Goal: Entertainment & Leisure: Consume media (video, audio)

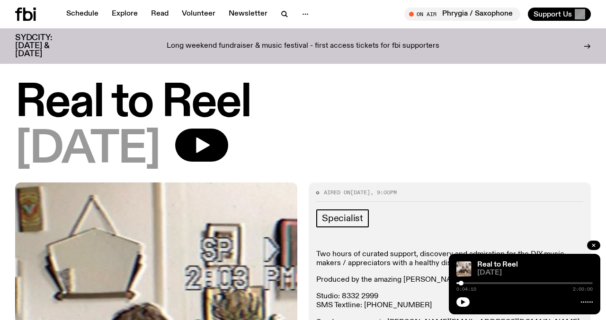
scroll to position [184, 0]
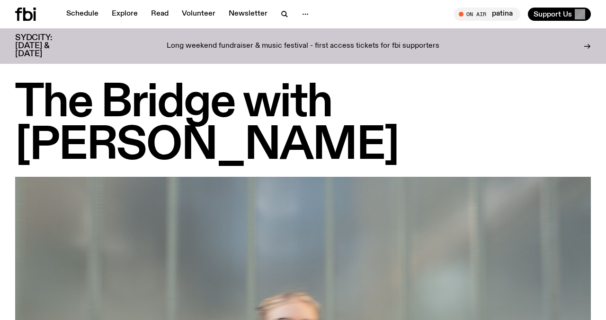
scroll to position [670, 0]
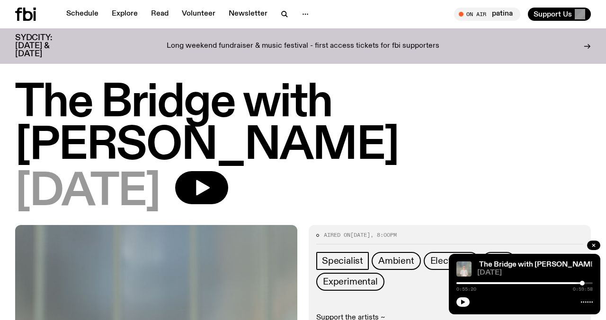
scroll to position [327, 0]
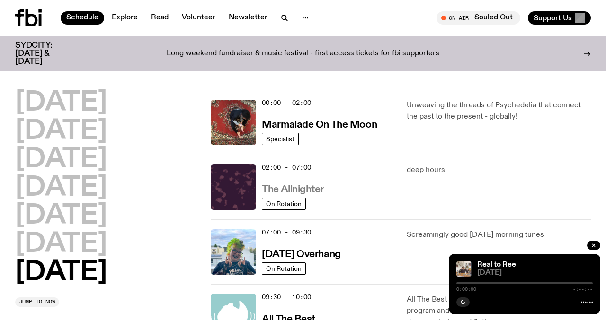
click at [279, 189] on h3 "The Allnighter" at bounding box center [293, 190] width 62 height 10
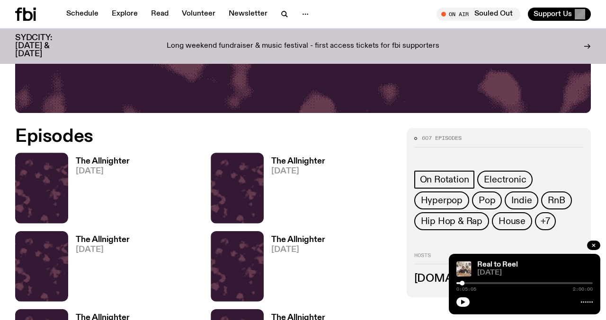
scroll to position [358, 0]
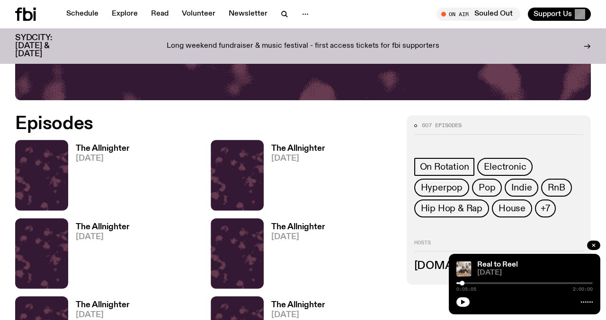
click at [106, 150] on h3 "The Allnighter" at bounding box center [103, 149] width 54 height 8
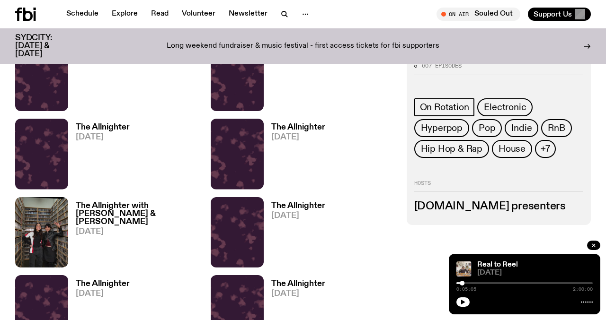
scroll to position [627, 0]
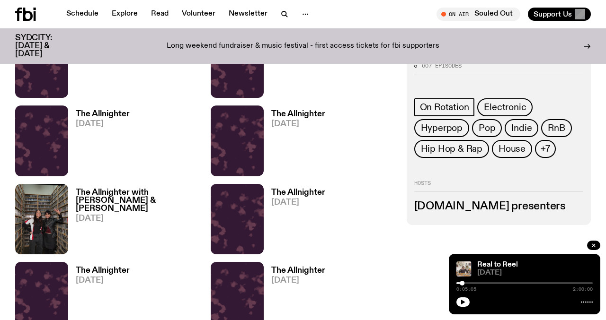
click at [92, 199] on h3 "The Allnighter with [PERSON_NAME] & [PERSON_NAME]" at bounding box center [137, 201] width 123 height 24
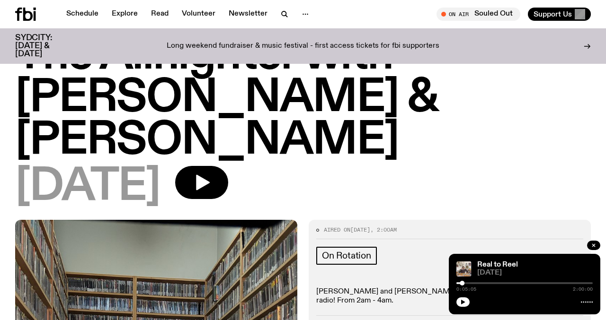
scroll to position [31, 0]
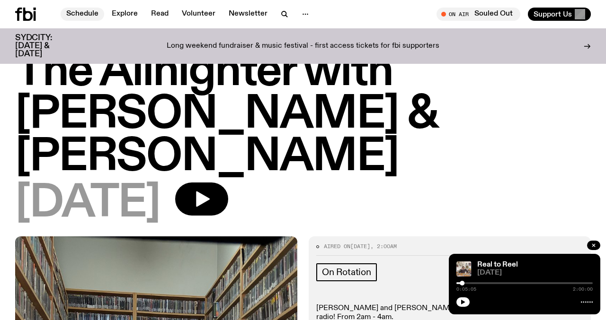
click at [83, 17] on link "Schedule" at bounding box center [83, 14] width 44 height 13
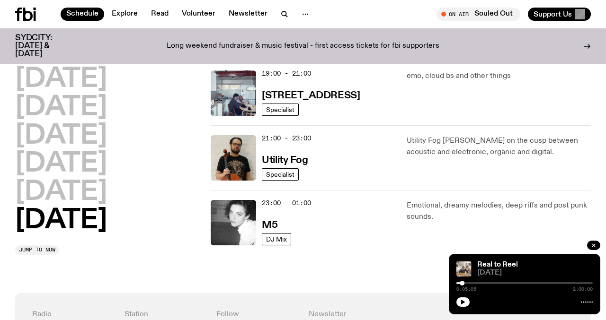
scroll to position [669, 0]
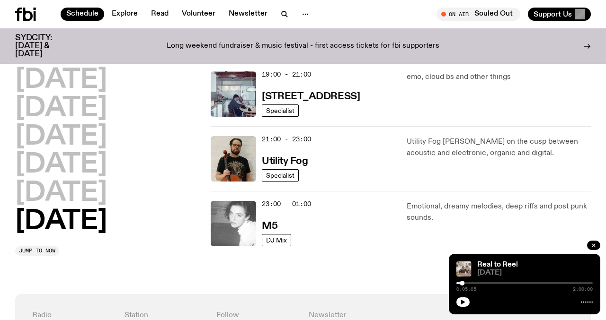
click at [229, 210] on img at bounding box center [233, 223] width 45 height 45
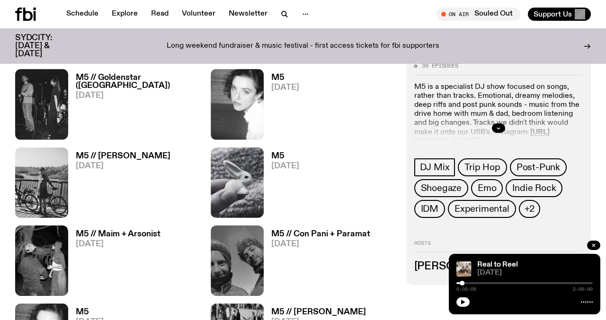
scroll to position [424, 0]
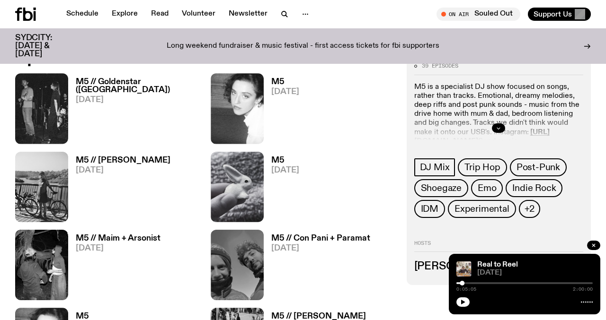
click at [499, 130] on icon "button" at bounding box center [498, 128] width 6 height 6
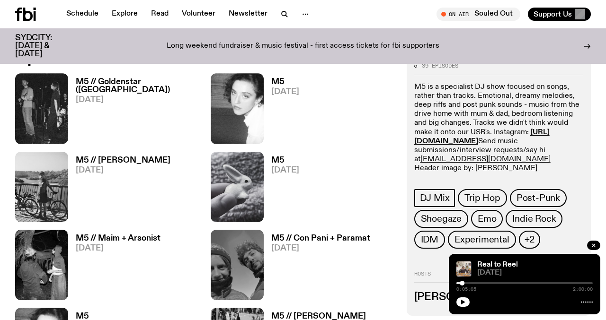
scroll to position [387, 0]
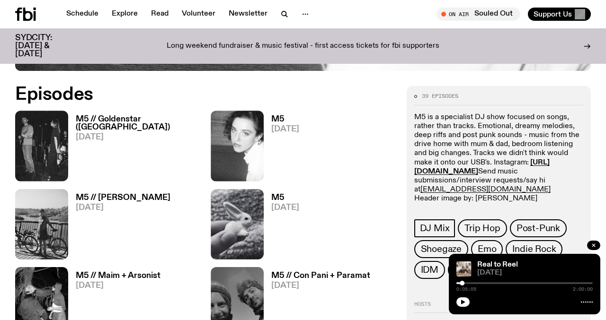
click at [147, 116] on h3 "M5 // Goldenstar ([GEOGRAPHIC_DATA])" at bounding box center [137, 123] width 123 height 16
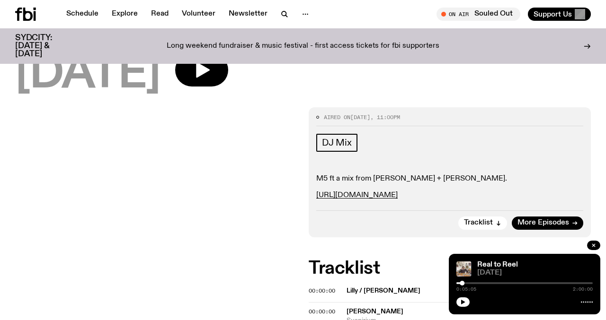
scroll to position [119, 0]
